Goal: Information Seeking & Learning: Learn about a topic

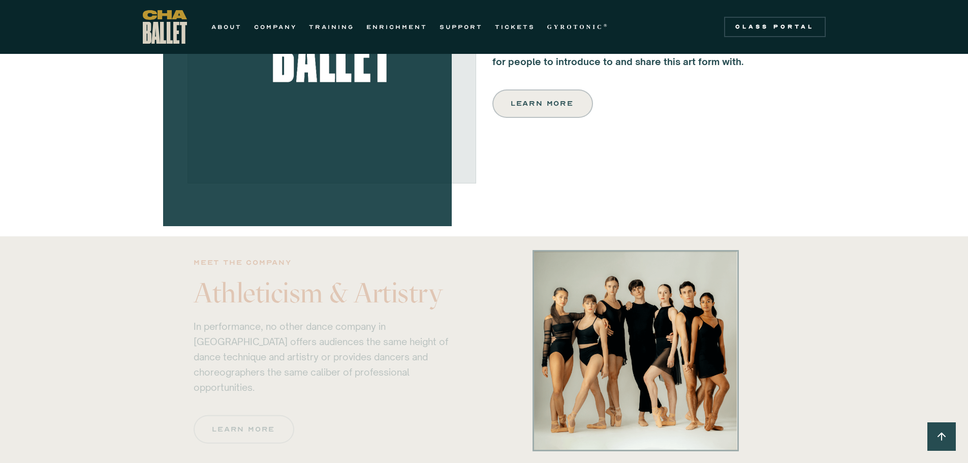
scroll to position [610, 0]
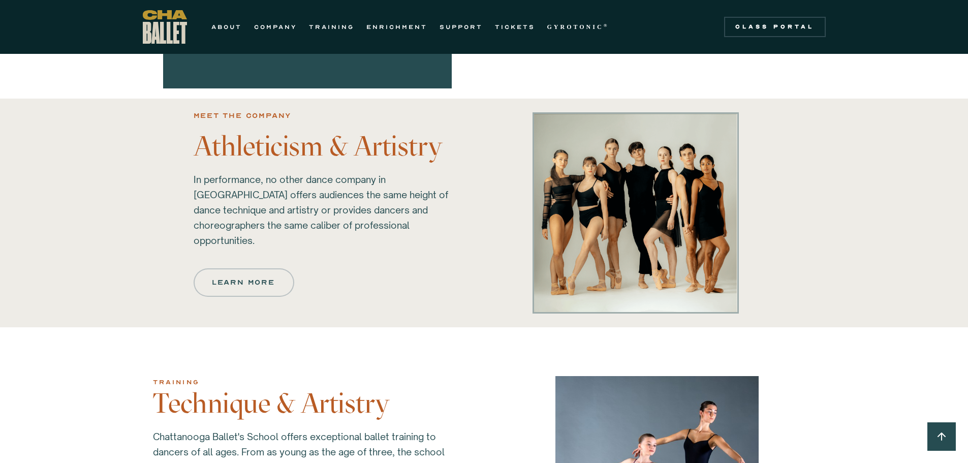
click at [116, 232] on div "Meet the company Athleticism & Artistry In performance, no other dance company …" at bounding box center [484, 213] width 968 height 229
click at [99, 200] on div "Meet the company Athleticism & Artistry In performance, no other dance company …" at bounding box center [484, 213] width 968 height 229
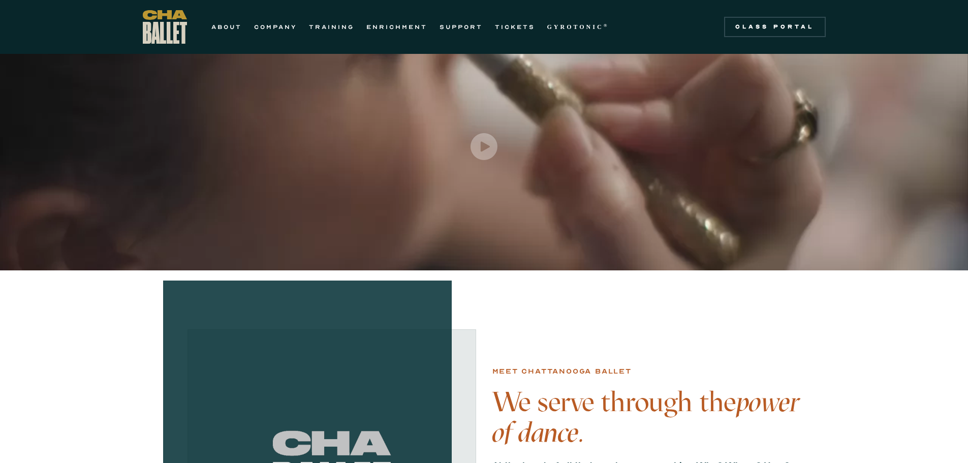
scroll to position [0, 0]
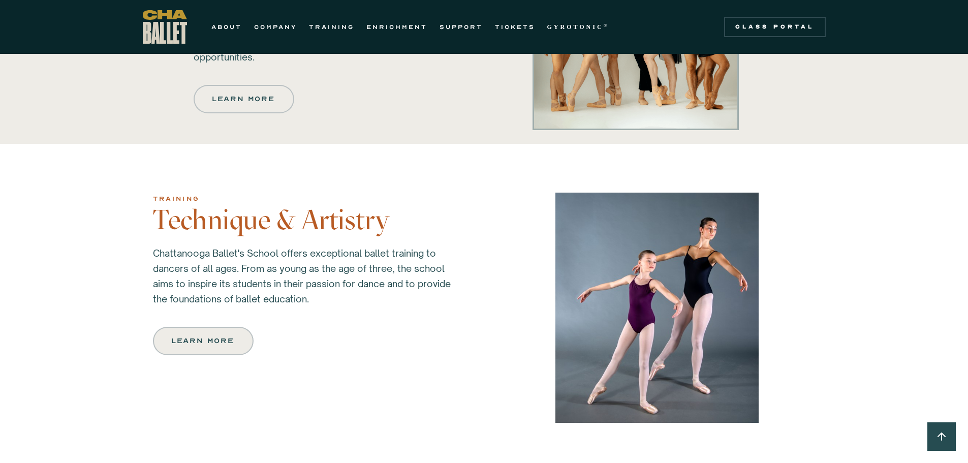
scroll to position [813, 0]
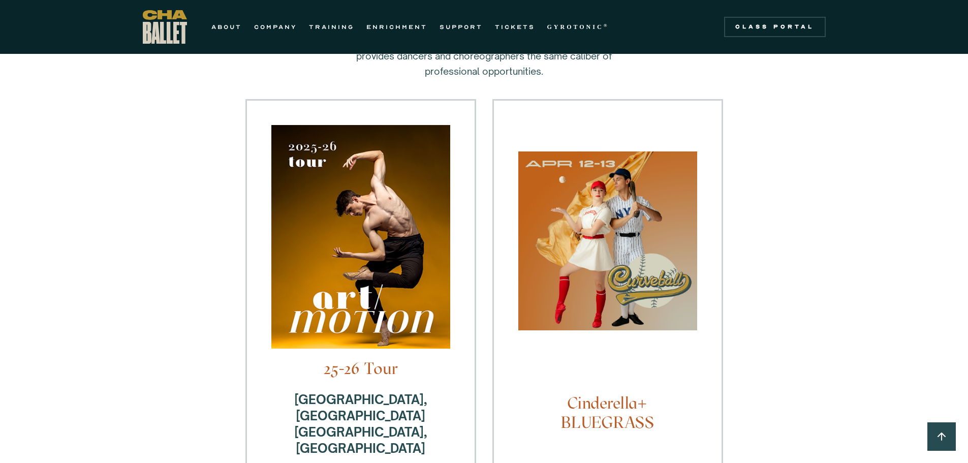
scroll to position [254, 0]
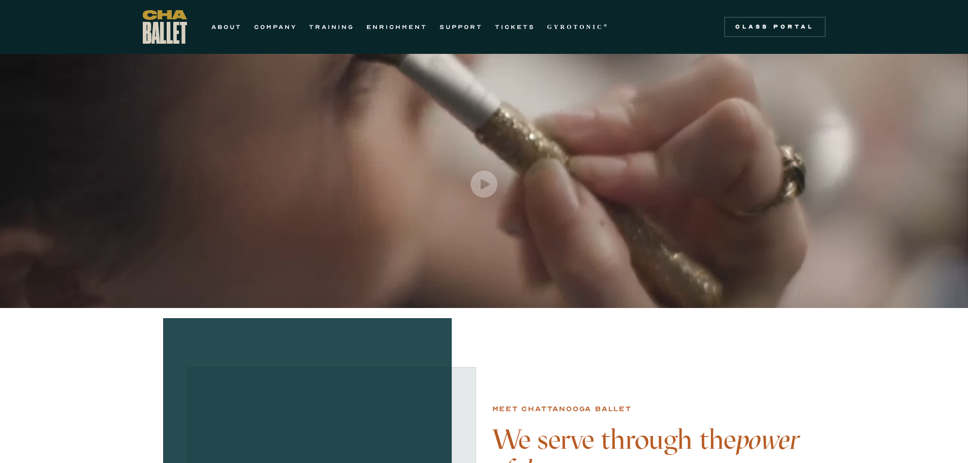
click at [225, 19] on div "ABOUT COMPANY TRAINING ENRICHMENT SUPPORT TICKETS GYROTONIC ® Information Style…" at bounding box center [379, 27] width 473 height 34
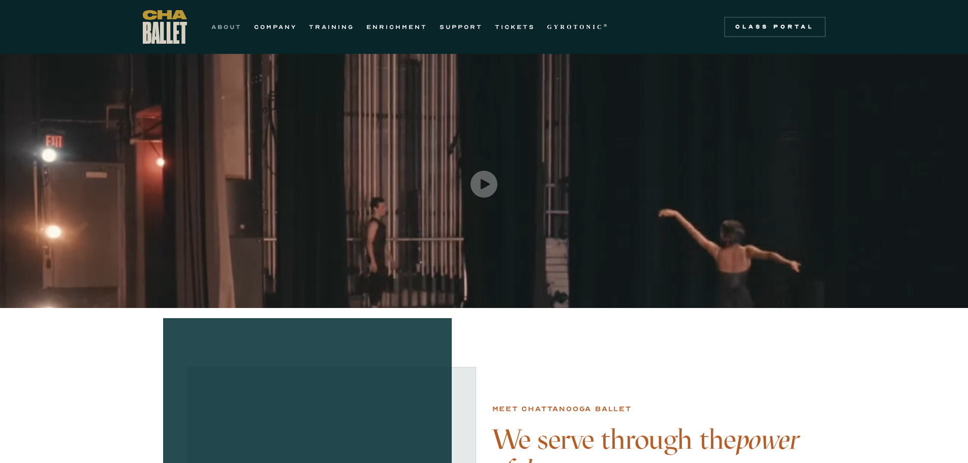
click at [227, 27] on link "ABOUT" at bounding box center [226, 27] width 30 height 12
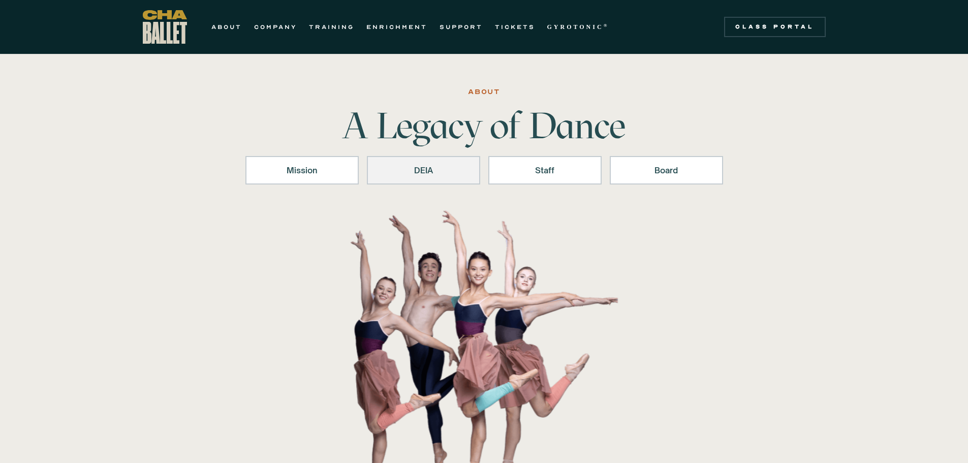
click at [438, 177] on link "DEIA" at bounding box center [423, 170] width 113 height 28
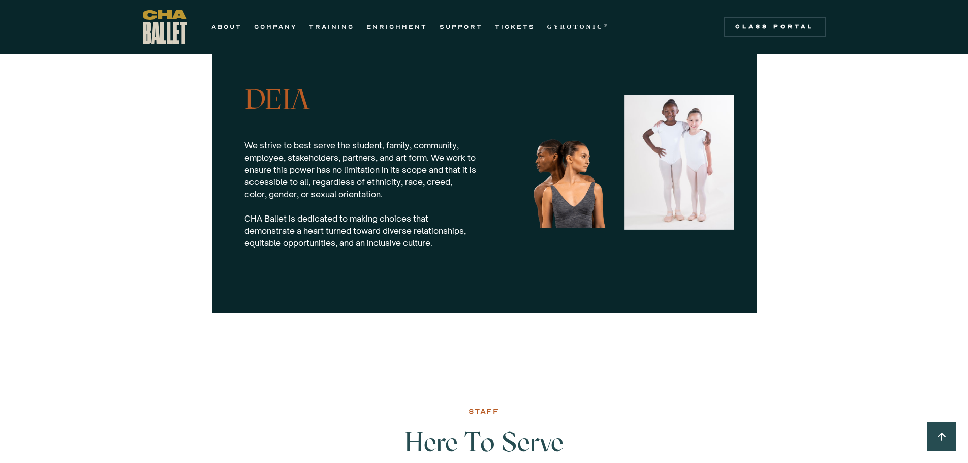
scroll to position [992, 0]
